Goal: Find specific page/section

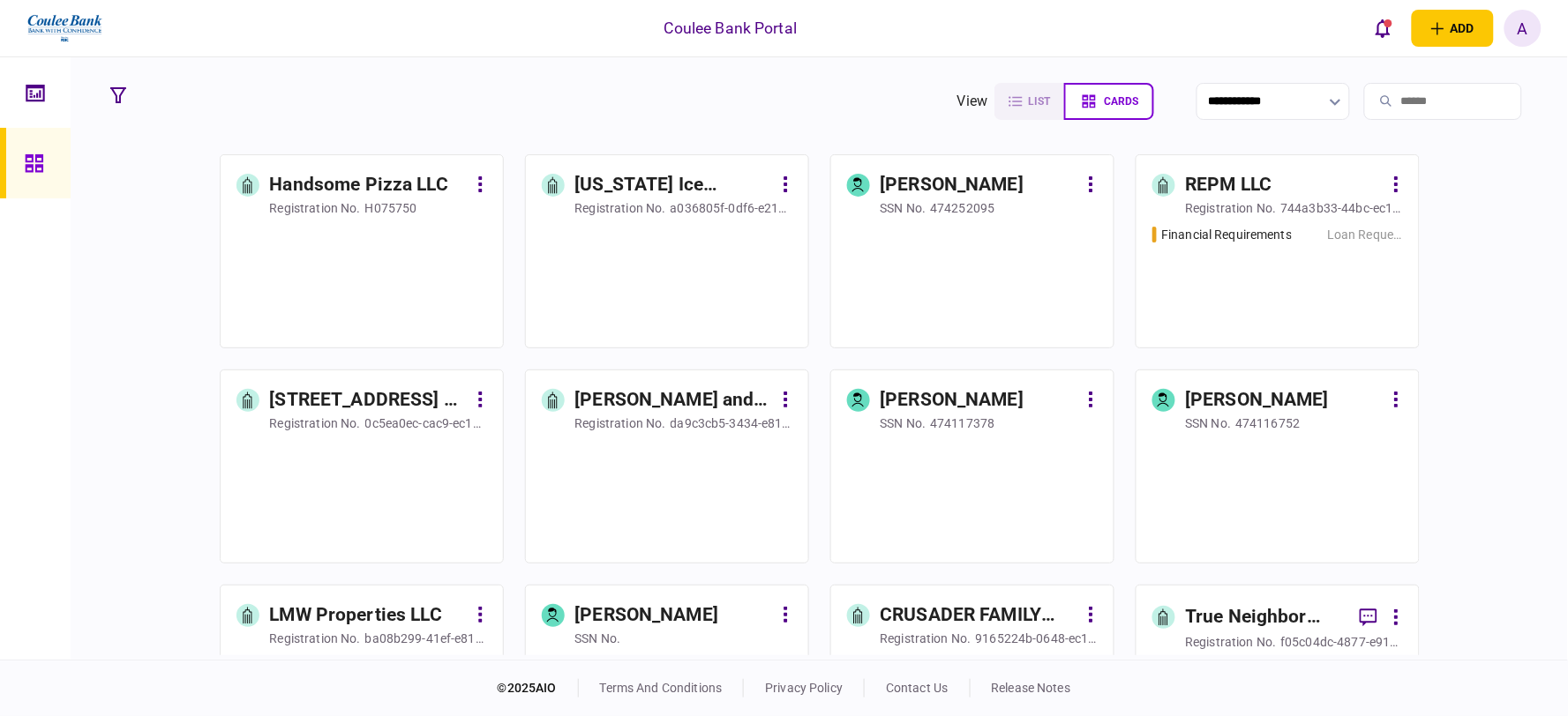
click at [1399, 93] on input "search" at bounding box center [1443, 101] width 157 height 37
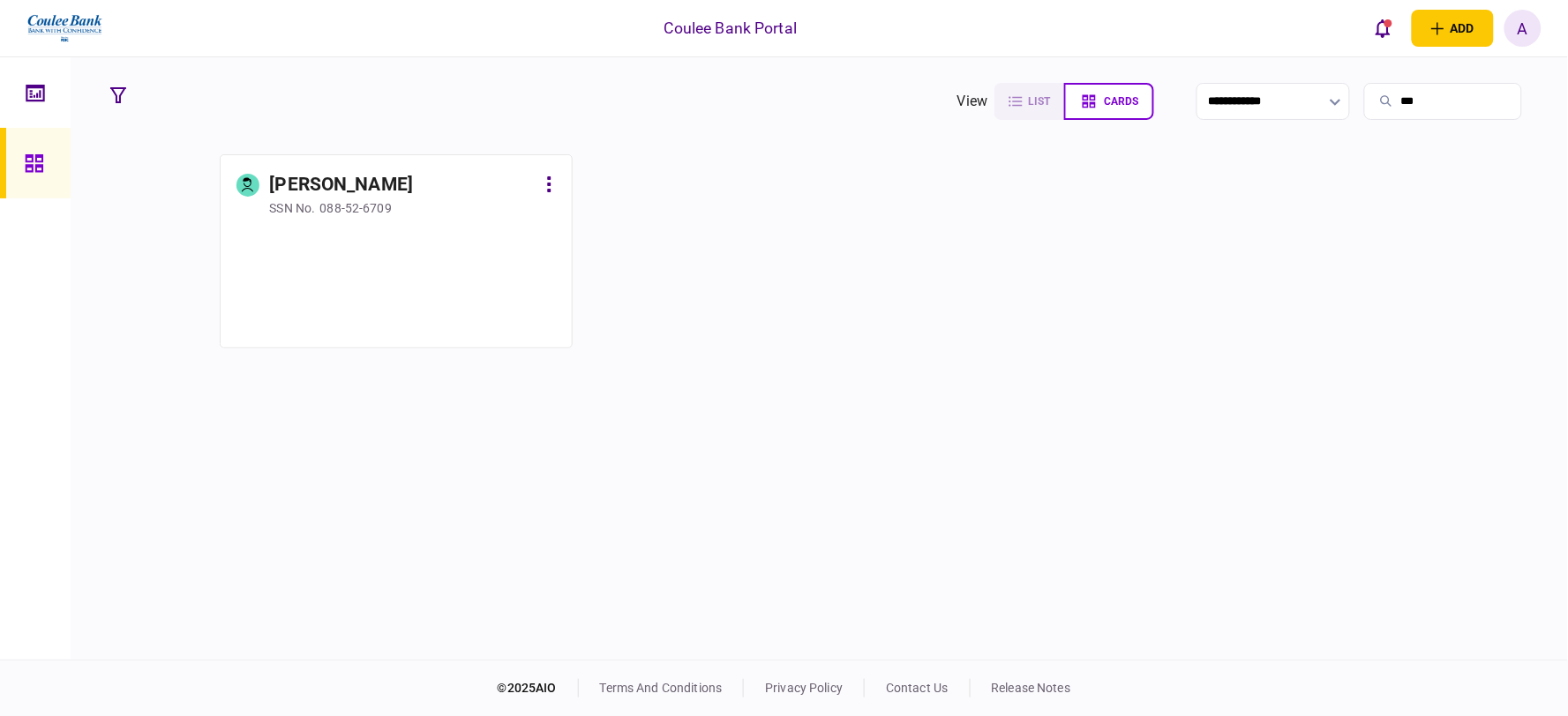
type input "***"
click at [359, 226] on div at bounding box center [396, 278] width 320 height 107
